Goal: Find specific page/section: Find specific page/section

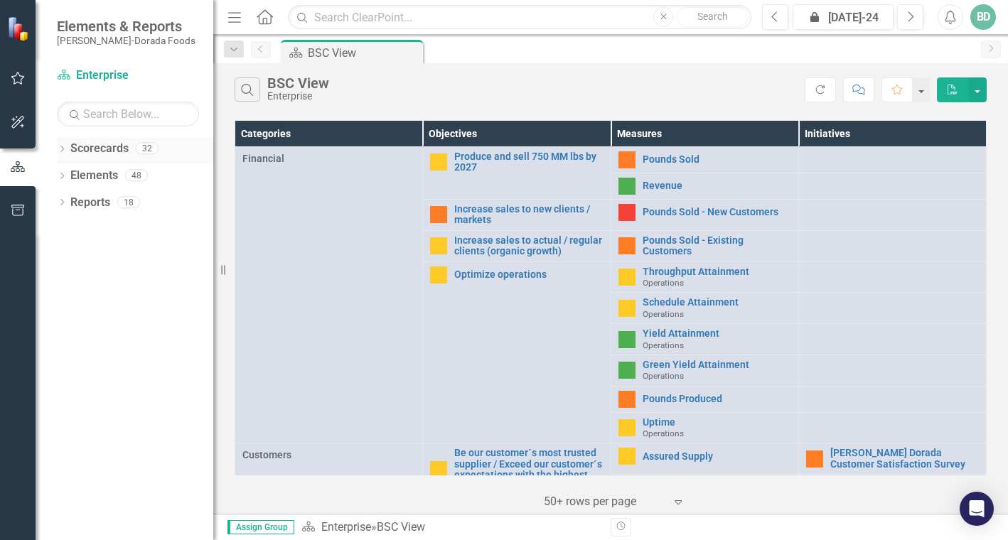
click at [65, 151] on icon "Dropdown" at bounding box center [62, 150] width 10 height 8
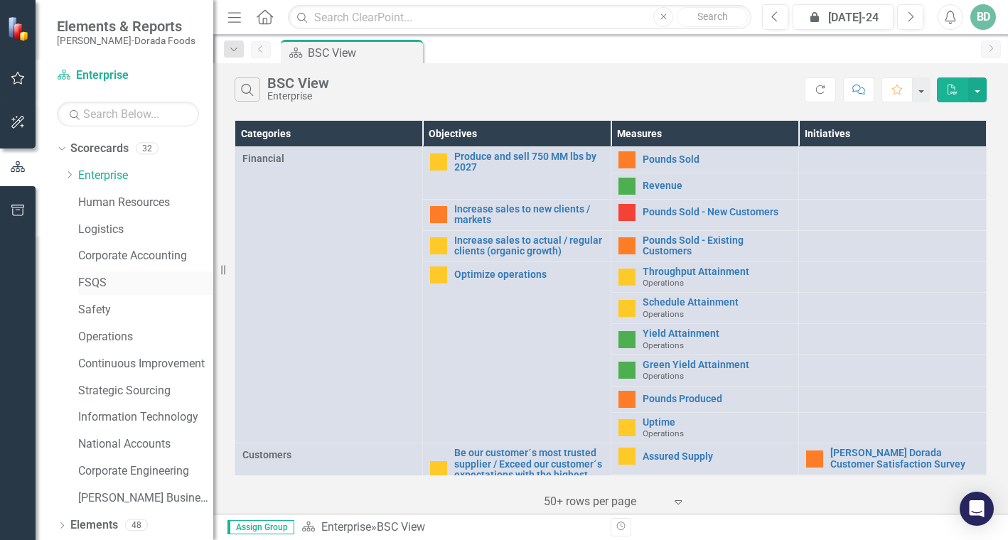
click at [87, 282] on link "FSQS" at bounding box center [145, 283] width 135 height 16
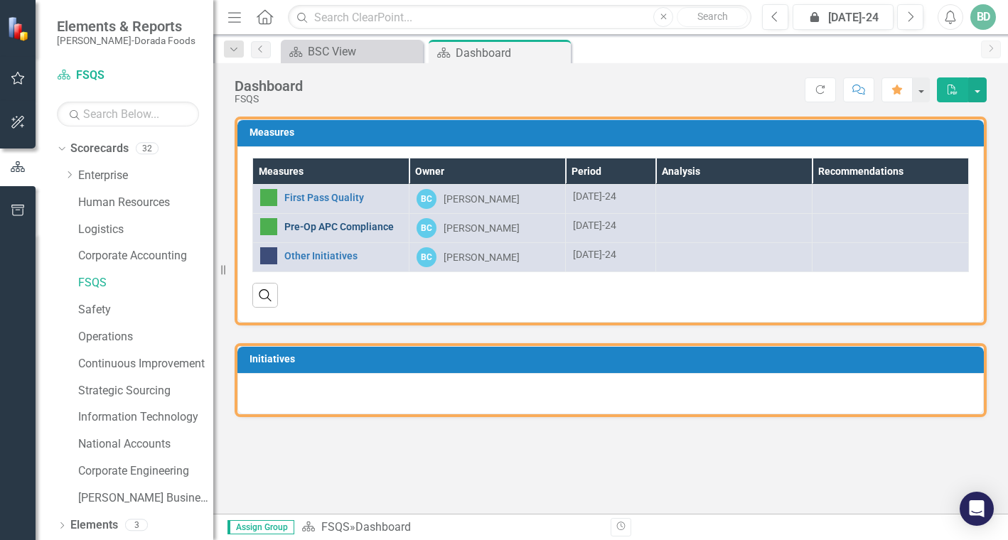
click at [306, 227] on link "Pre-Op APC Compliance" at bounding box center [342, 227] width 117 height 11
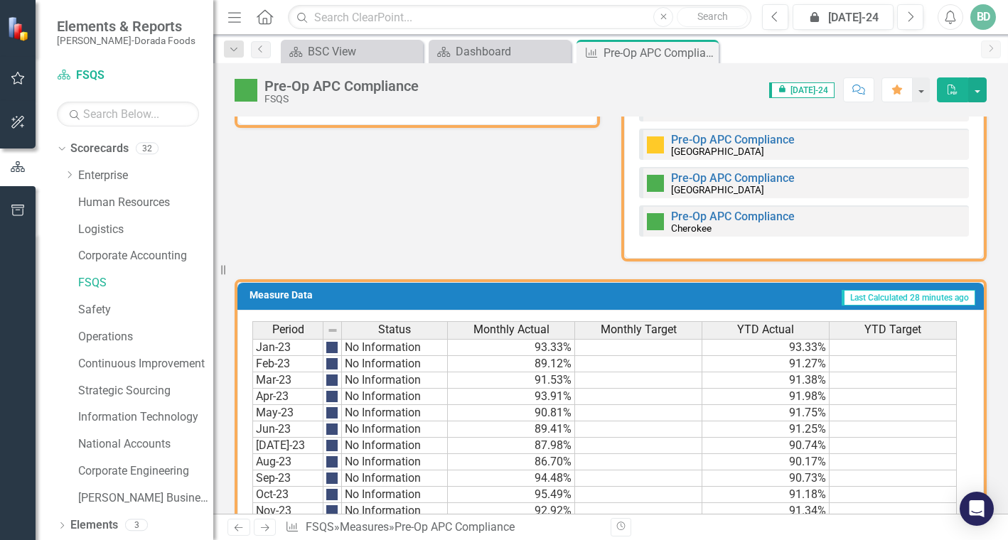
scroll to position [782, 0]
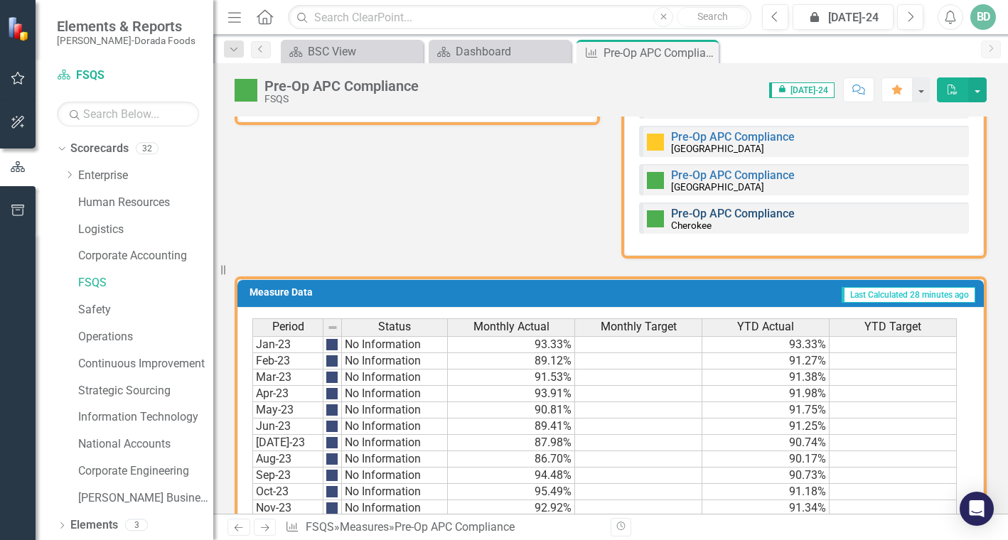
click at [684, 211] on link "Pre-Op APC Compliance" at bounding box center [733, 214] width 124 height 14
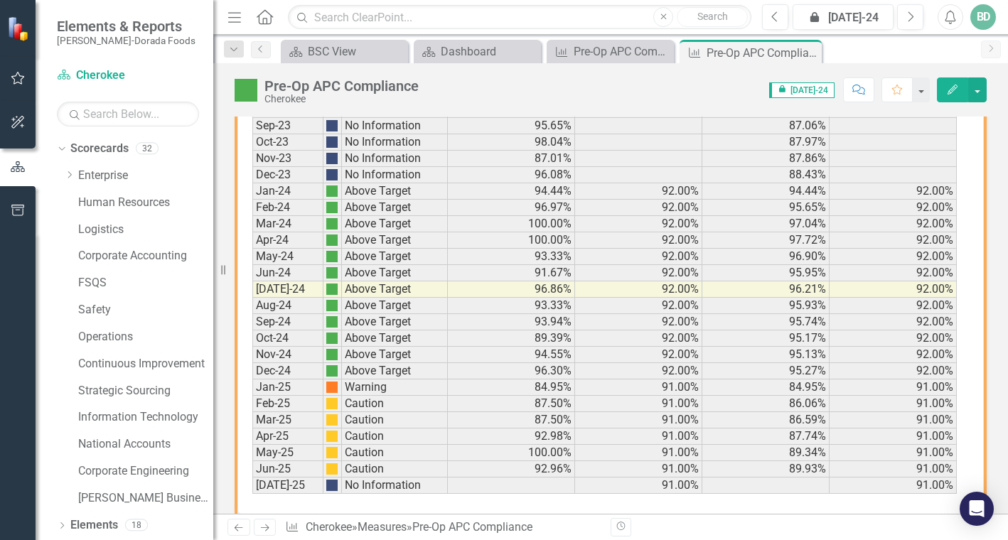
scroll to position [1017, 0]
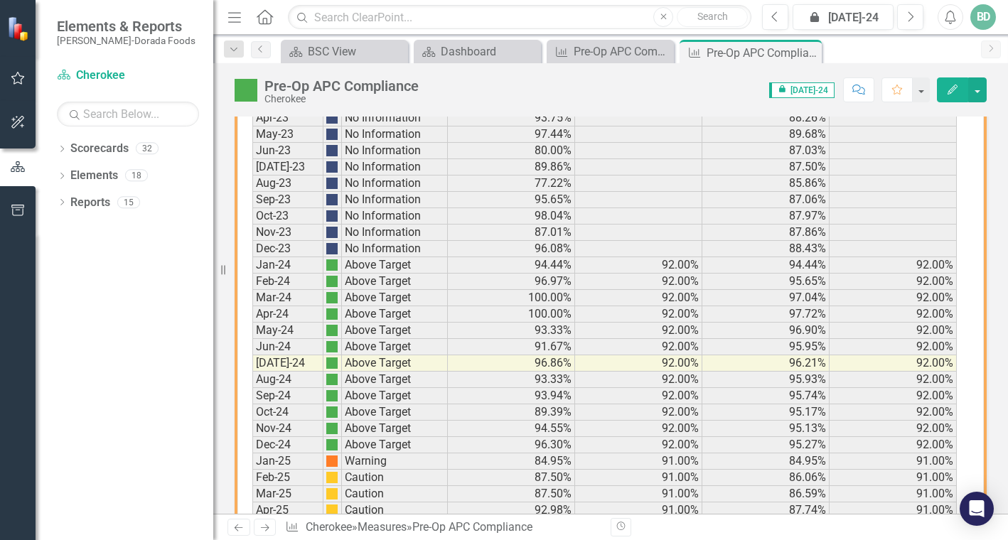
scroll to position [1017, 0]
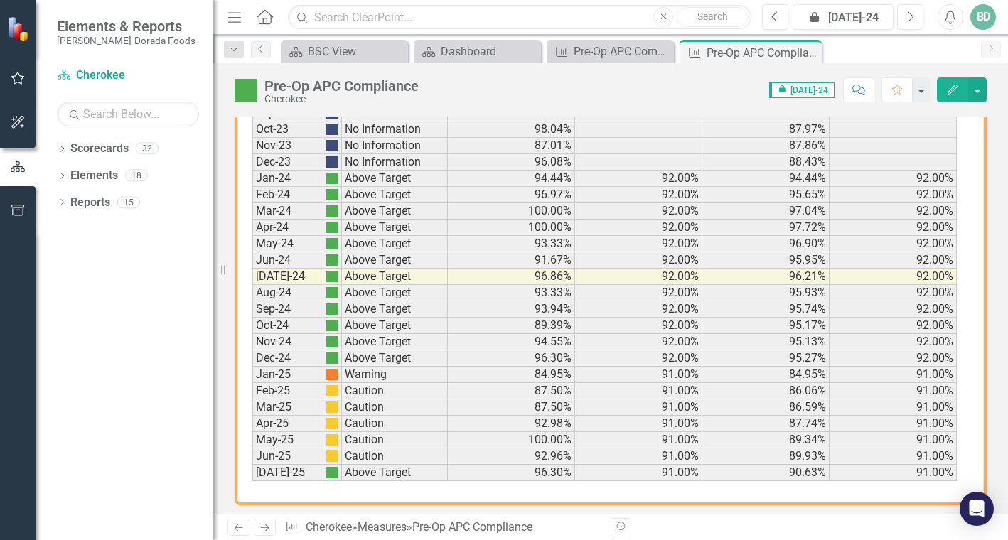
scroll to position [1017, 0]
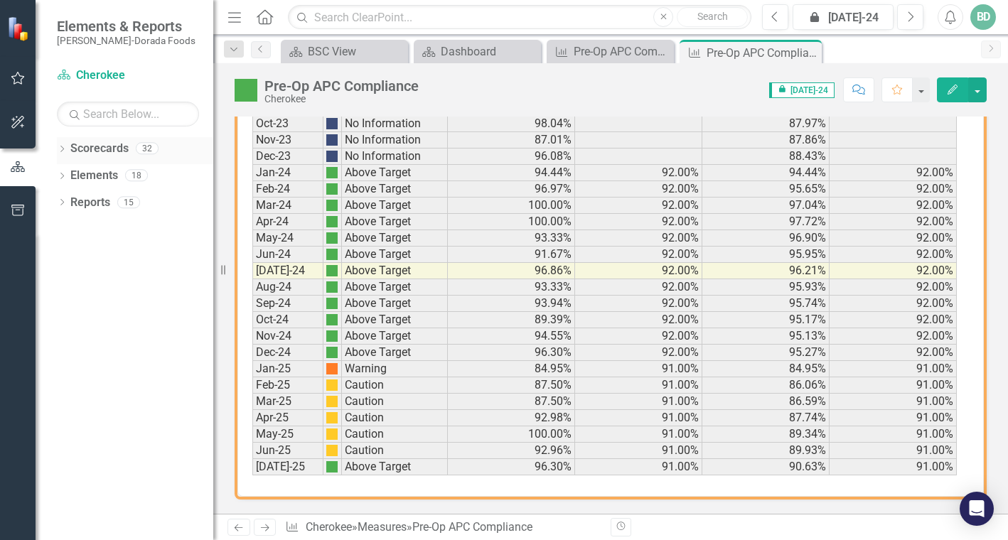
click at [69, 148] on div "Dropdown Scorecards 32" at bounding box center [135, 150] width 156 height 27
click at [63, 151] on icon "Dropdown" at bounding box center [62, 150] width 10 height 8
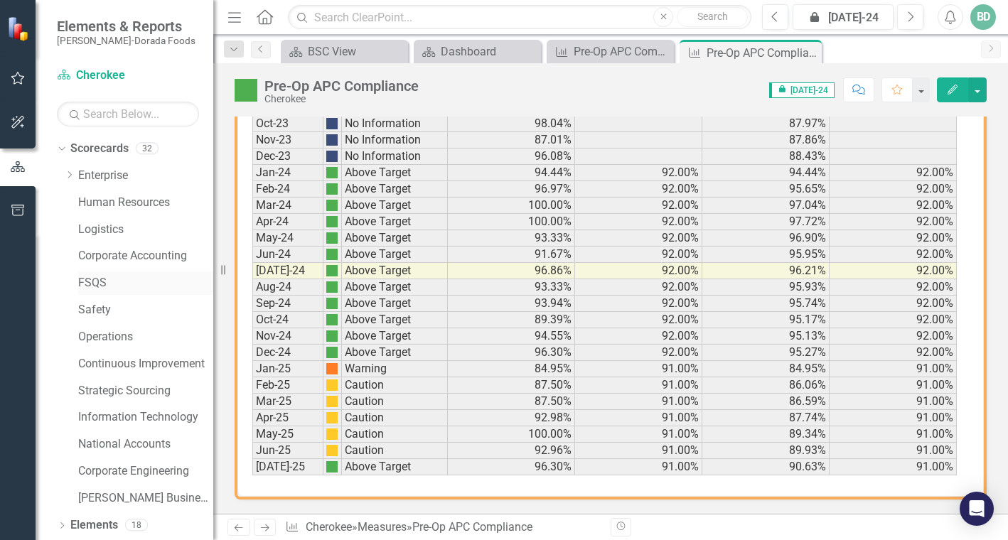
click at [89, 284] on link "FSQS" at bounding box center [145, 283] width 135 height 16
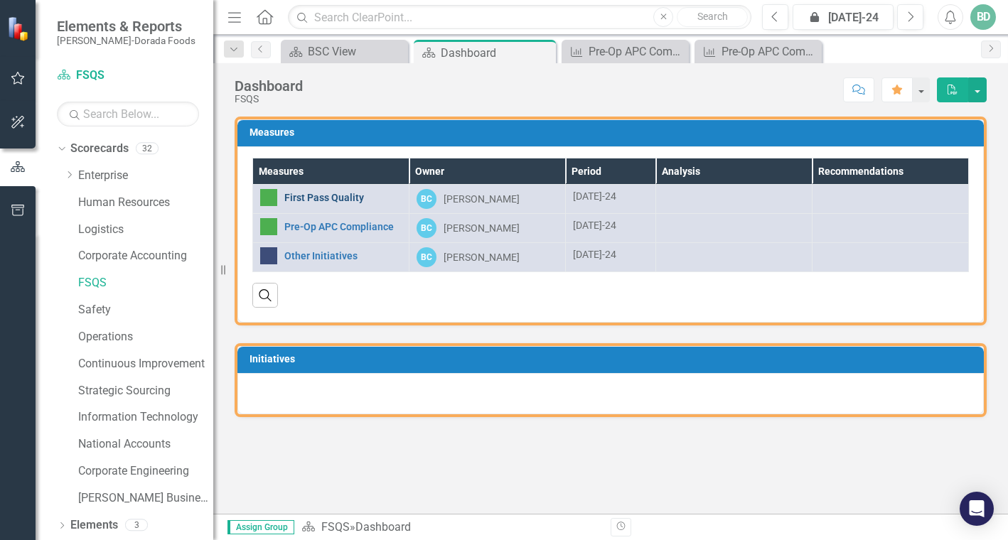
click at [326, 195] on link "First Pass Quality" at bounding box center [342, 198] width 117 height 11
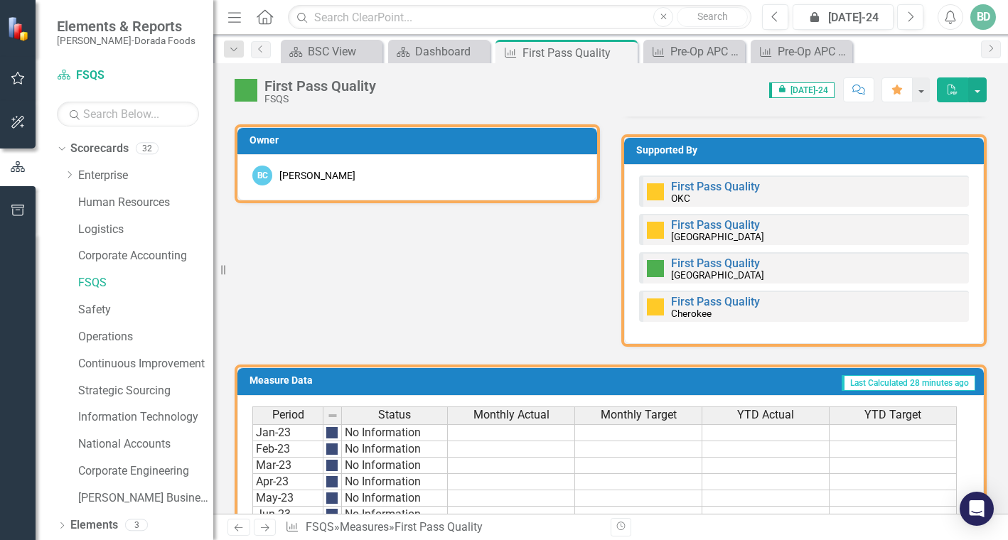
scroll to position [711, 0]
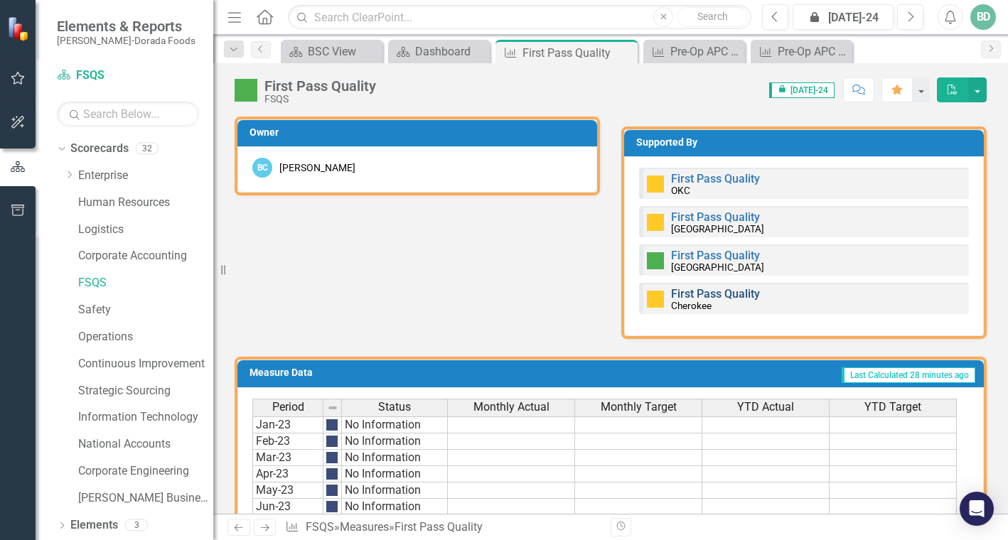
click at [702, 293] on link "First Pass Quality" at bounding box center [715, 294] width 89 height 14
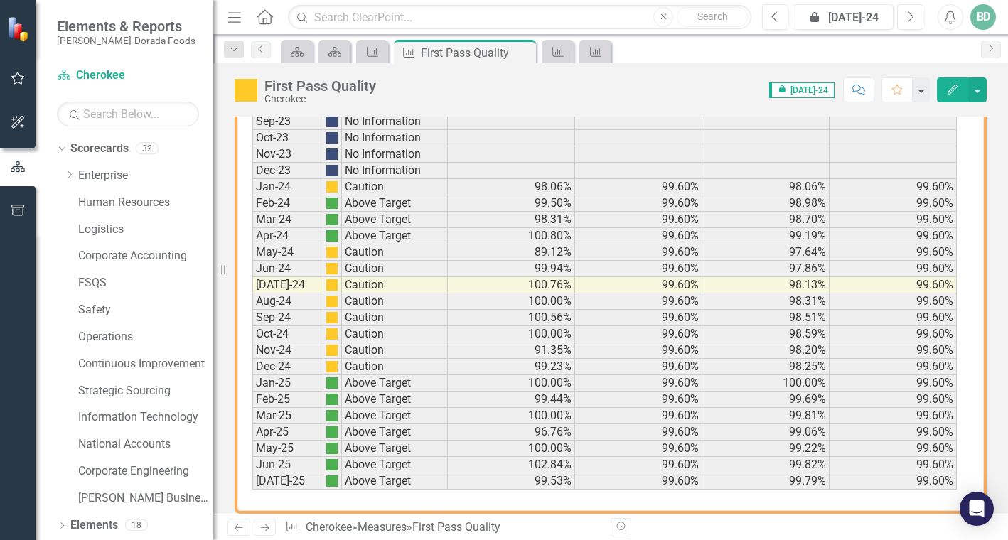
scroll to position [1035, 0]
